Goal: Use online tool/utility

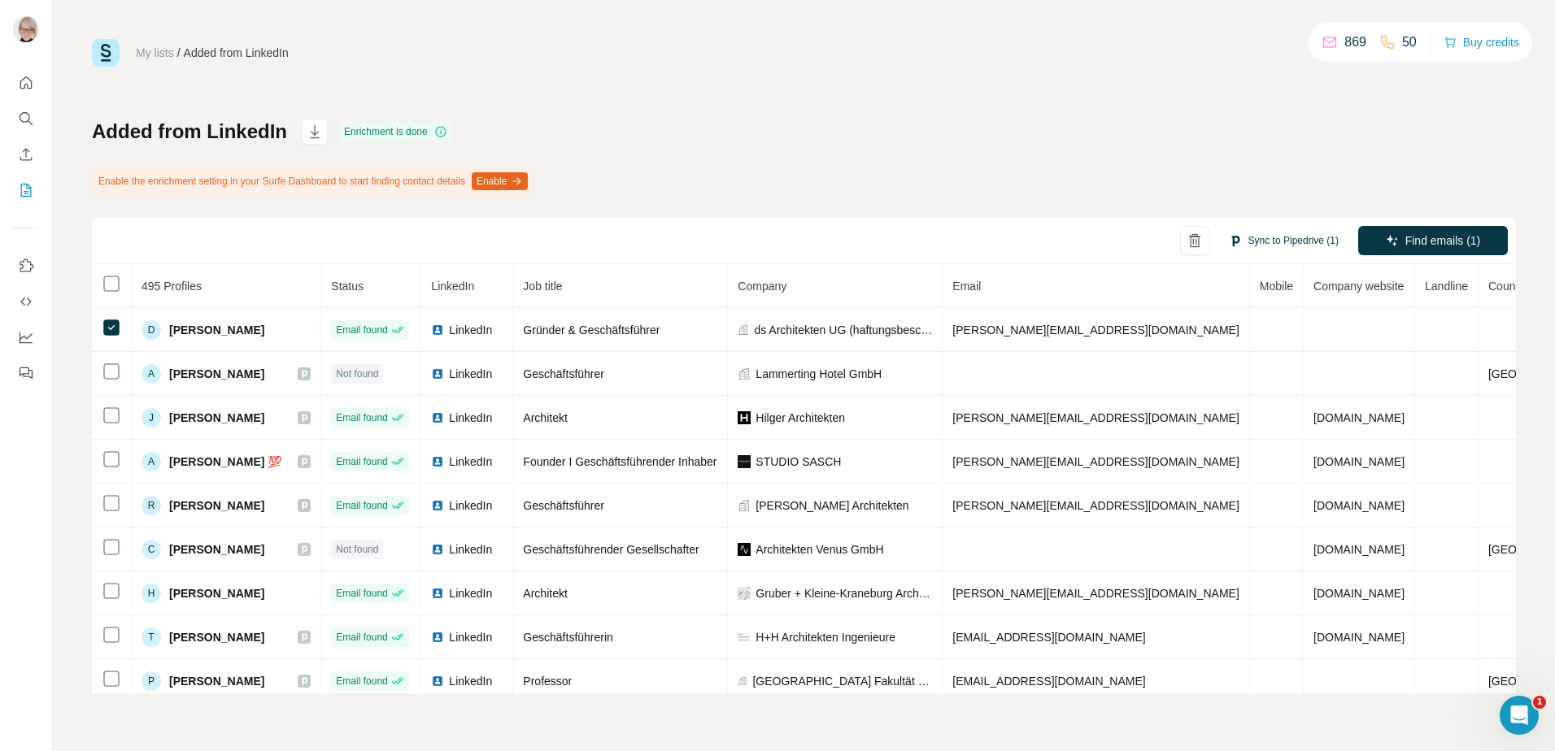
click at [1263, 238] on button "Sync to Pipedrive (1)" at bounding box center [1283, 240] width 133 height 24
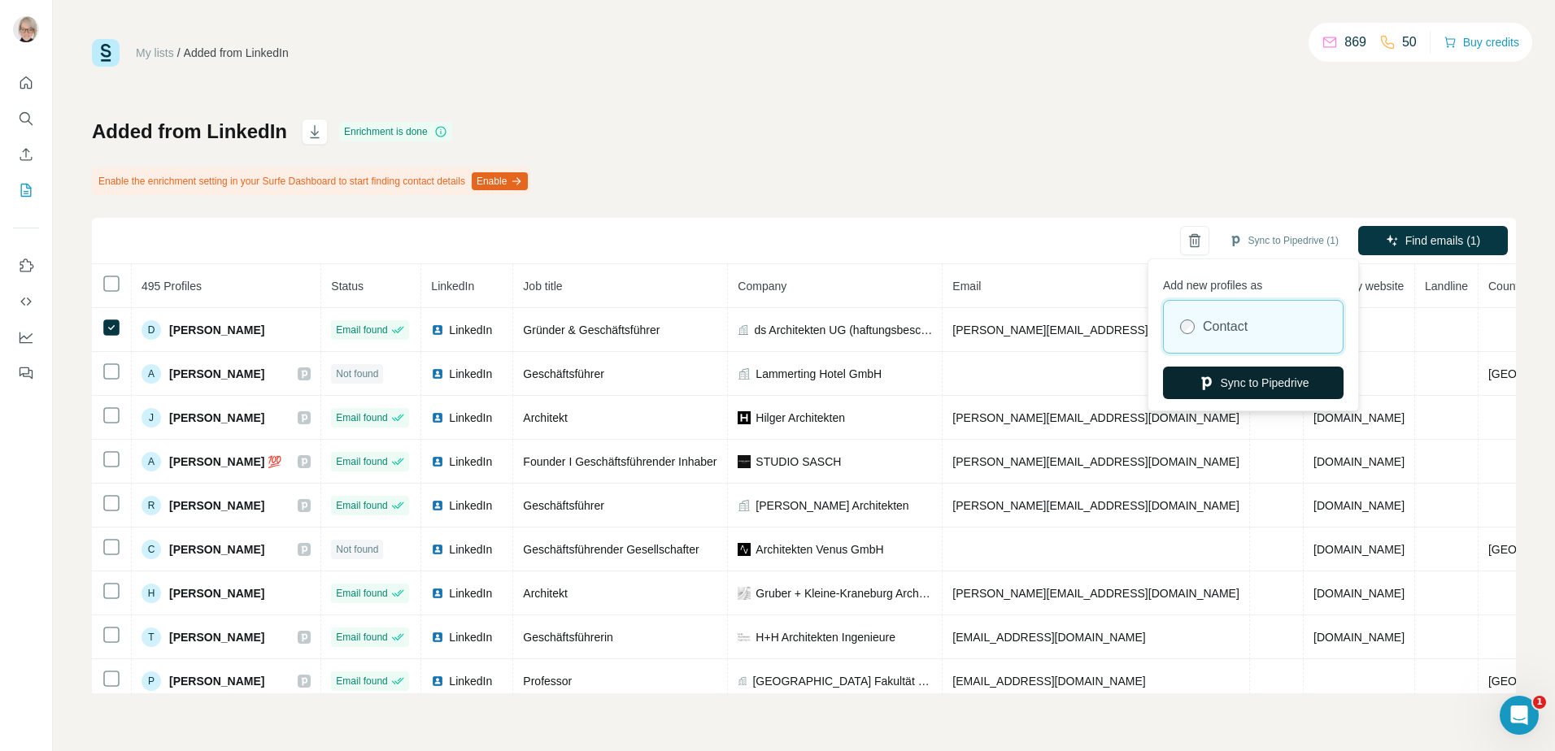
click at [1252, 379] on button "Sync to Pipedrive" at bounding box center [1253, 383] width 181 height 33
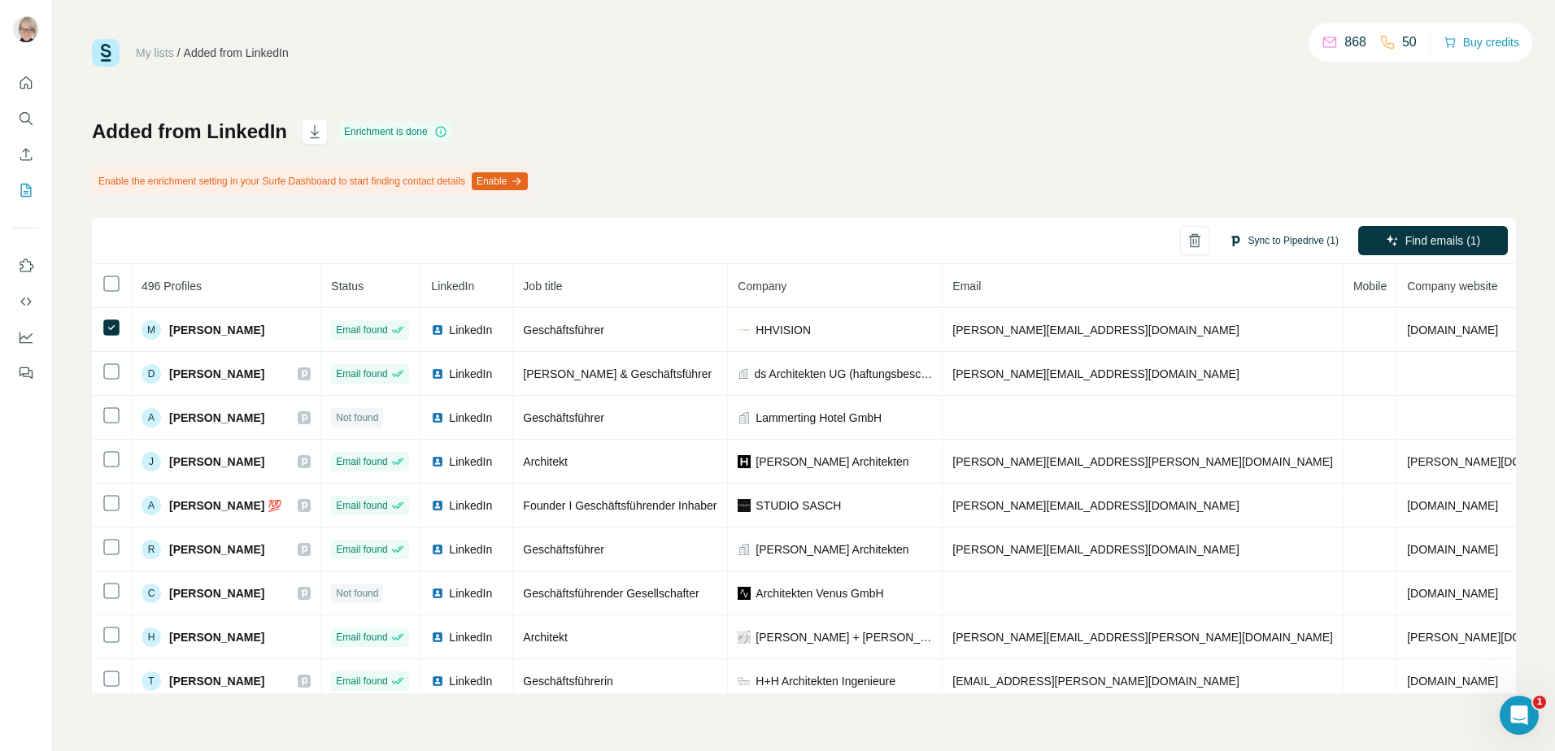
click at [1253, 236] on button "Sync to Pipedrive (1)" at bounding box center [1283, 240] width 133 height 24
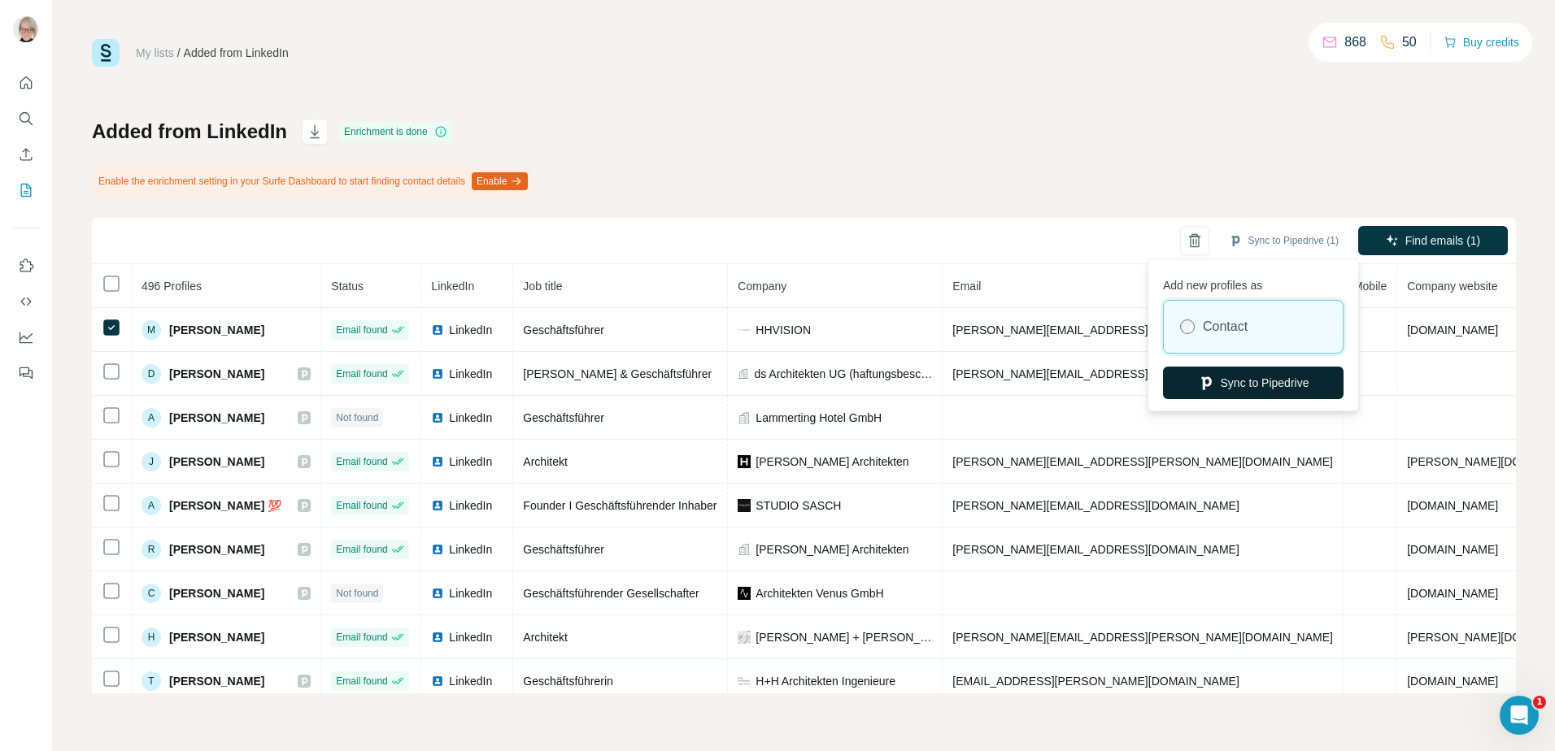
click at [1243, 375] on button "Sync to Pipedrive" at bounding box center [1253, 383] width 181 height 33
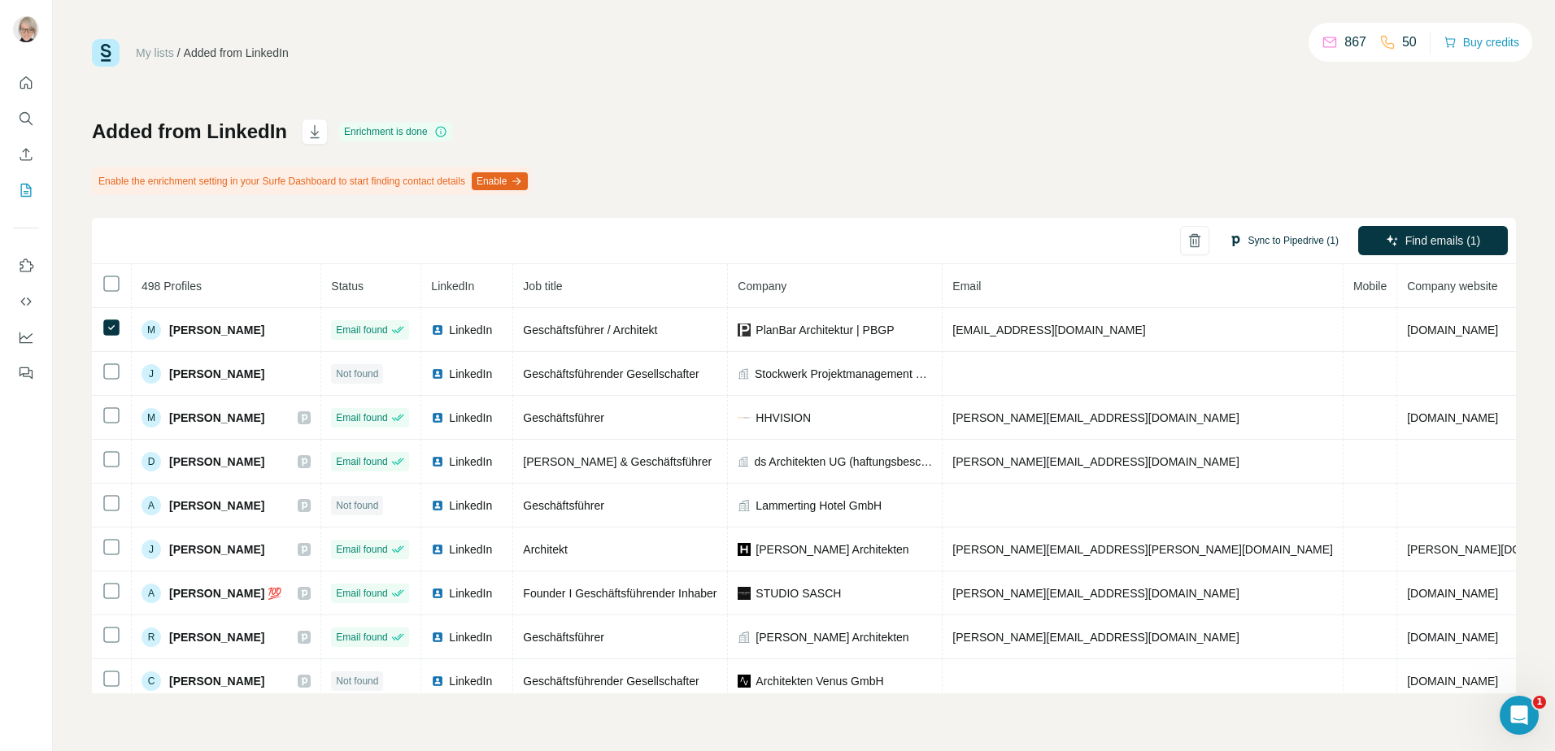
click at [1269, 240] on button "Sync to Pipedrive (1)" at bounding box center [1283, 240] width 133 height 24
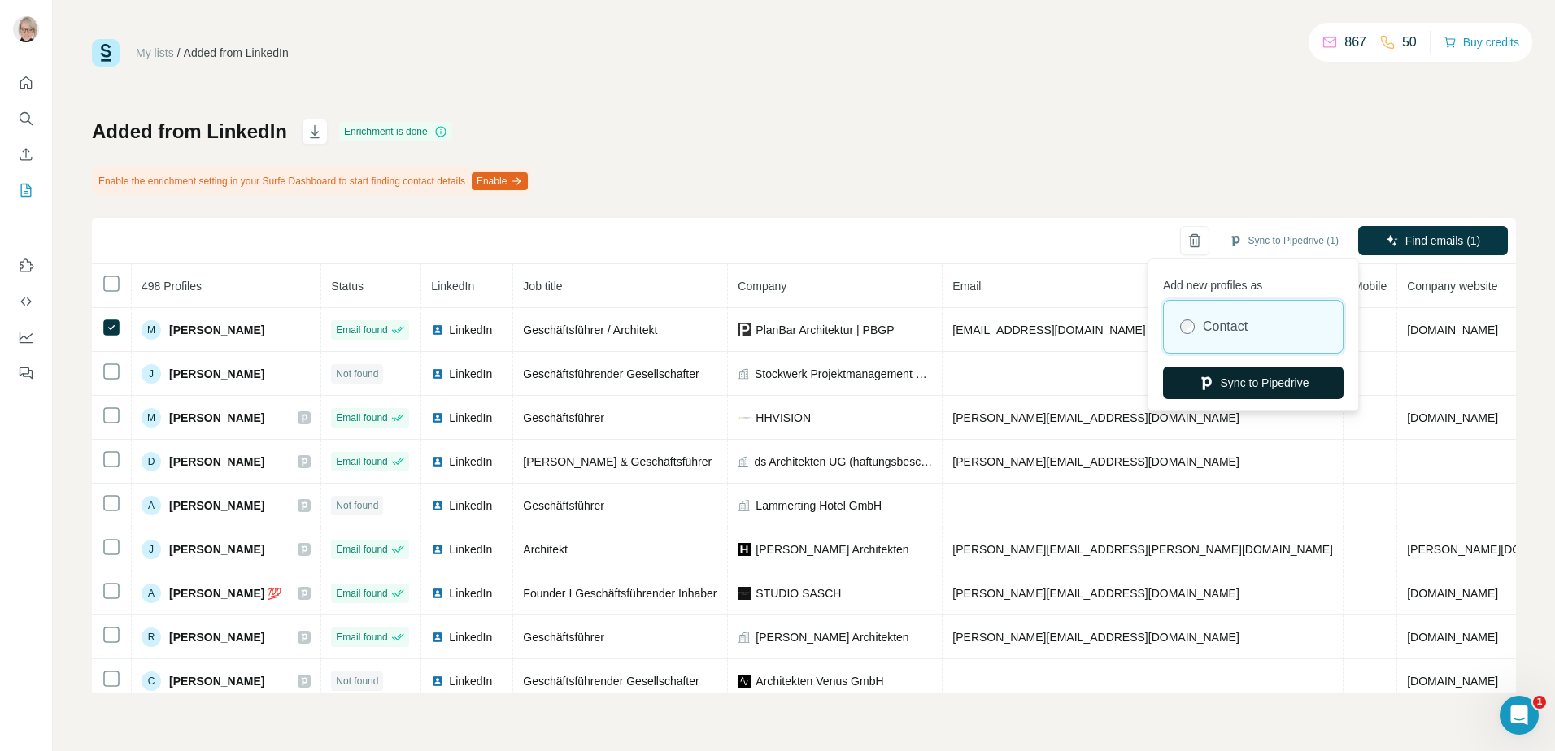
click at [1234, 378] on button "Sync to Pipedrive" at bounding box center [1253, 383] width 181 height 33
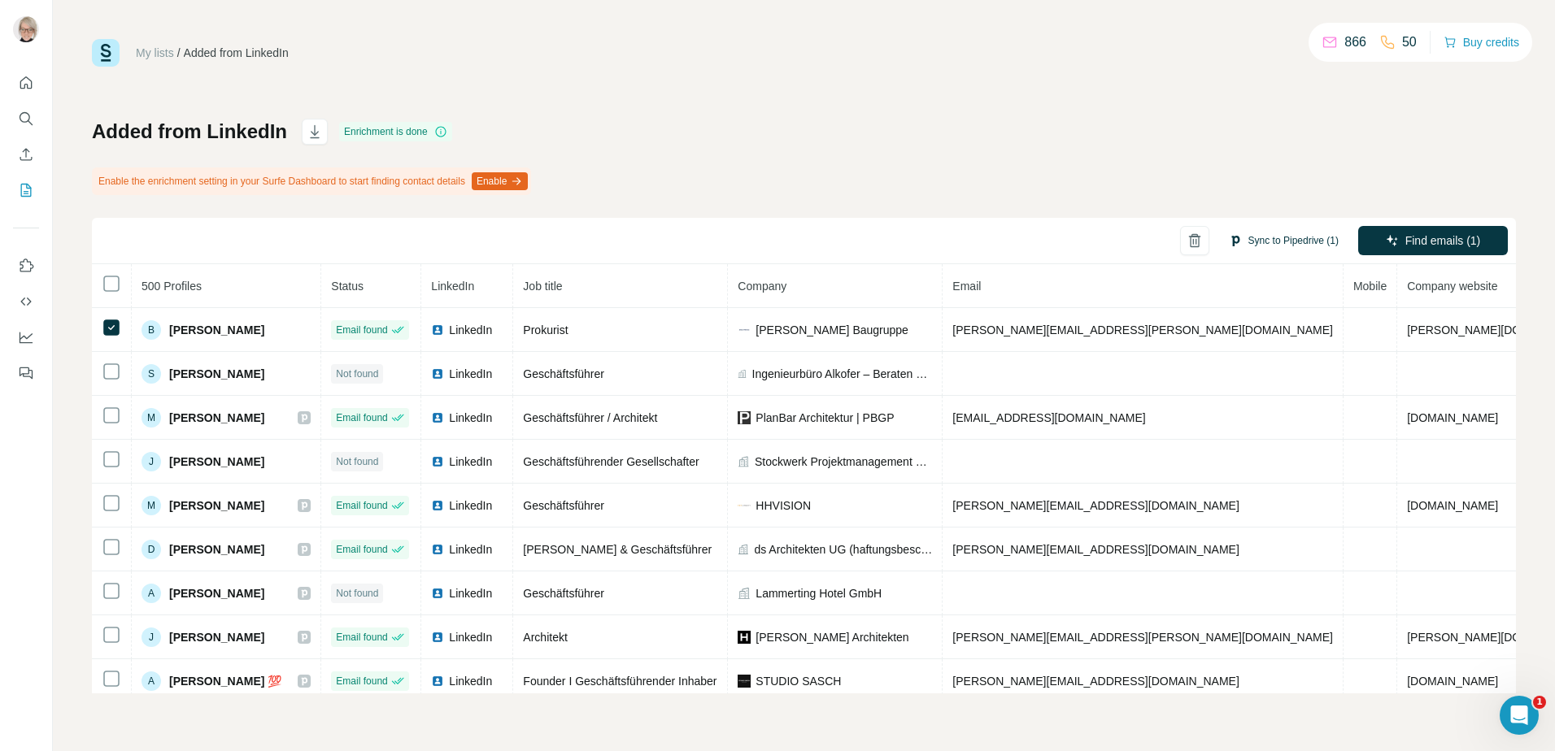
click at [1275, 240] on button "Sync to Pipedrive (1)" at bounding box center [1283, 240] width 133 height 24
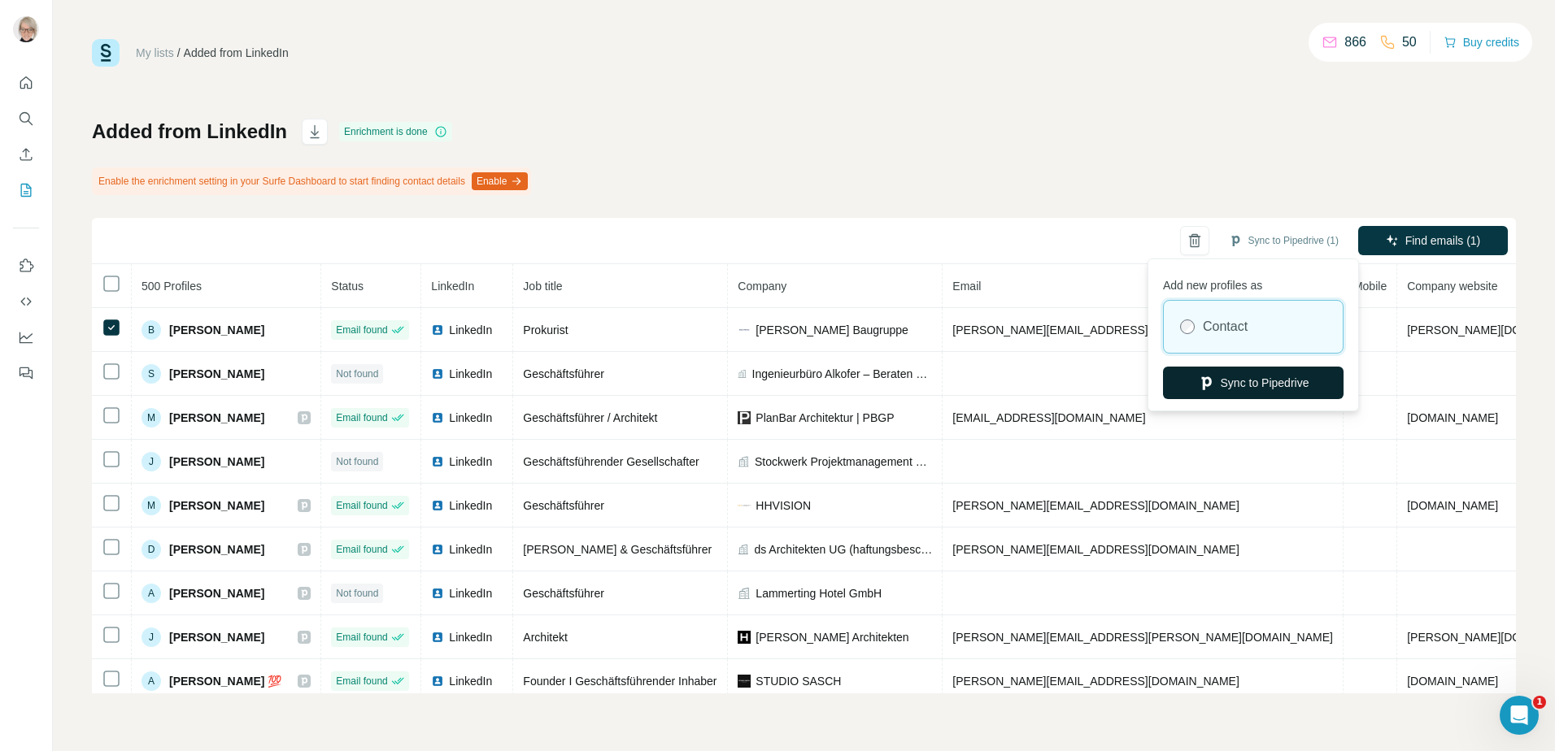
click at [1271, 385] on button "Sync to Pipedrive" at bounding box center [1253, 383] width 181 height 33
